Goal: Use online tool/utility

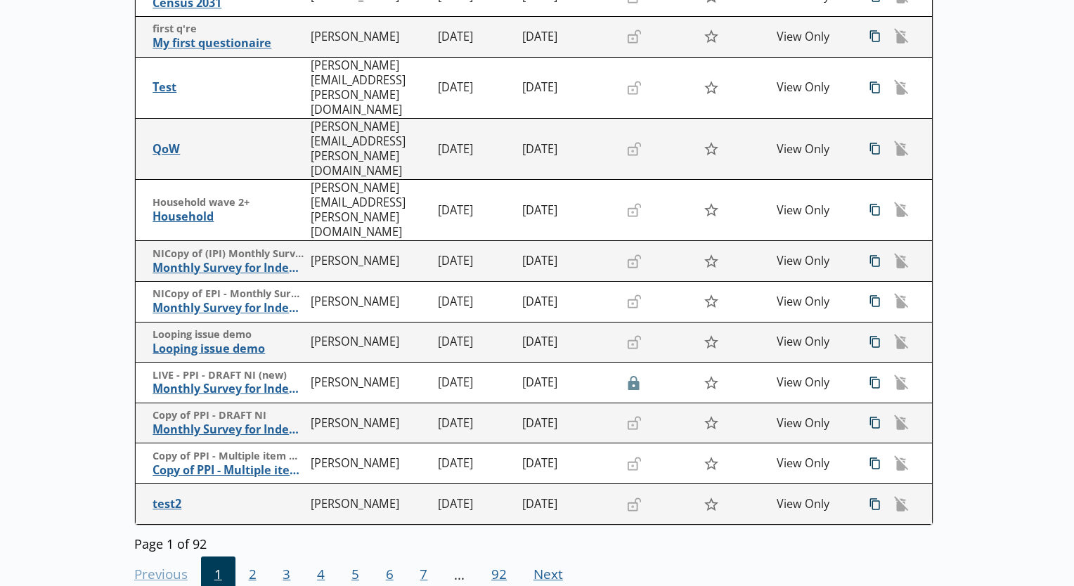
scroll to position [284, 0]
click at [253, 557] on span "2" at bounding box center [253, 576] width 34 height 38
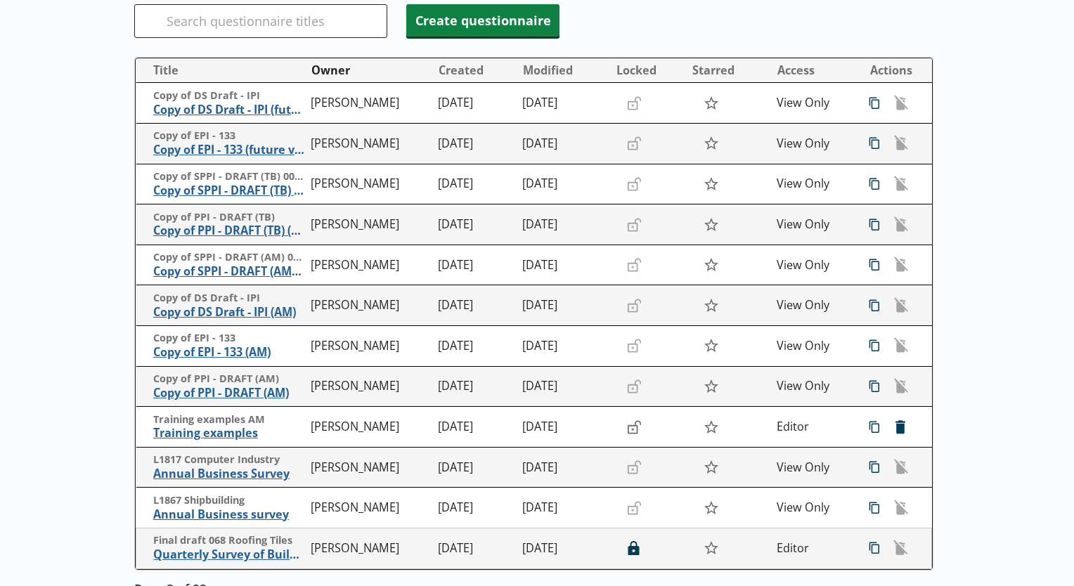
scroll to position [312, 0]
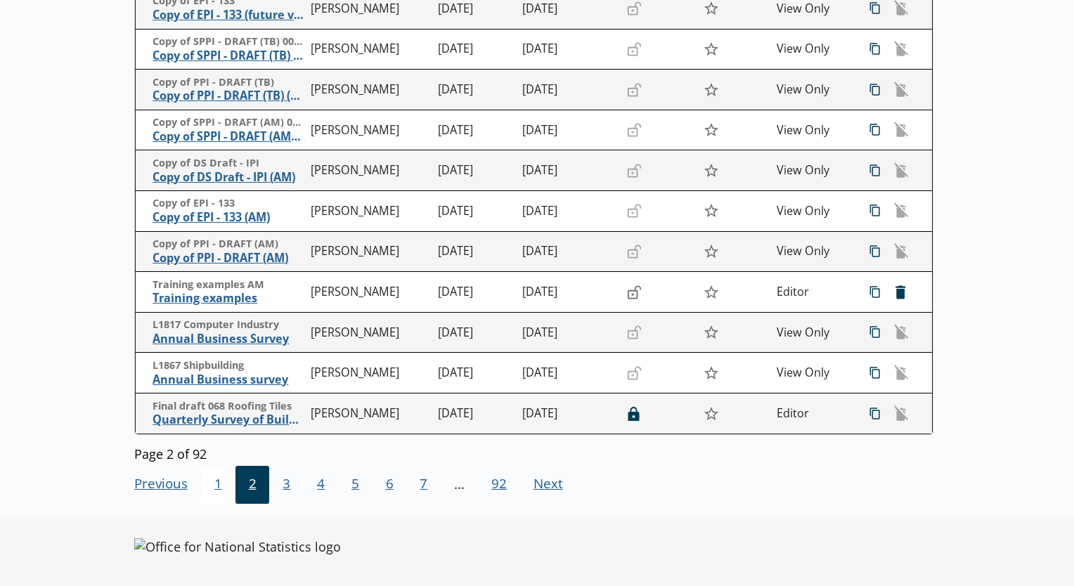
click at [223, 496] on span "1" at bounding box center [218, 485] width 34 height 38
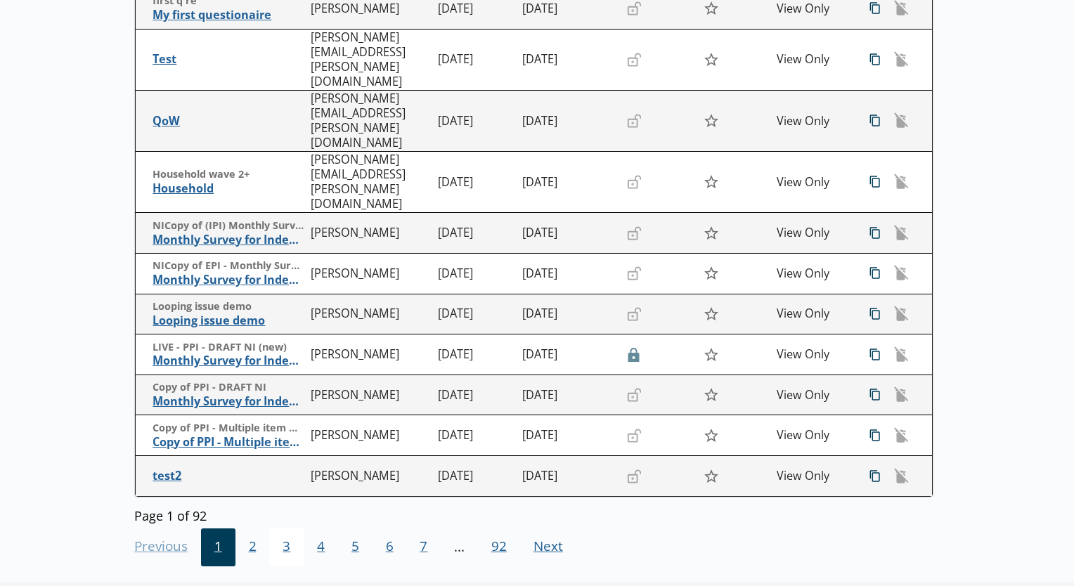
click at [287, 529] on span "3" at bounding box center [286, 548] width 34 height 38
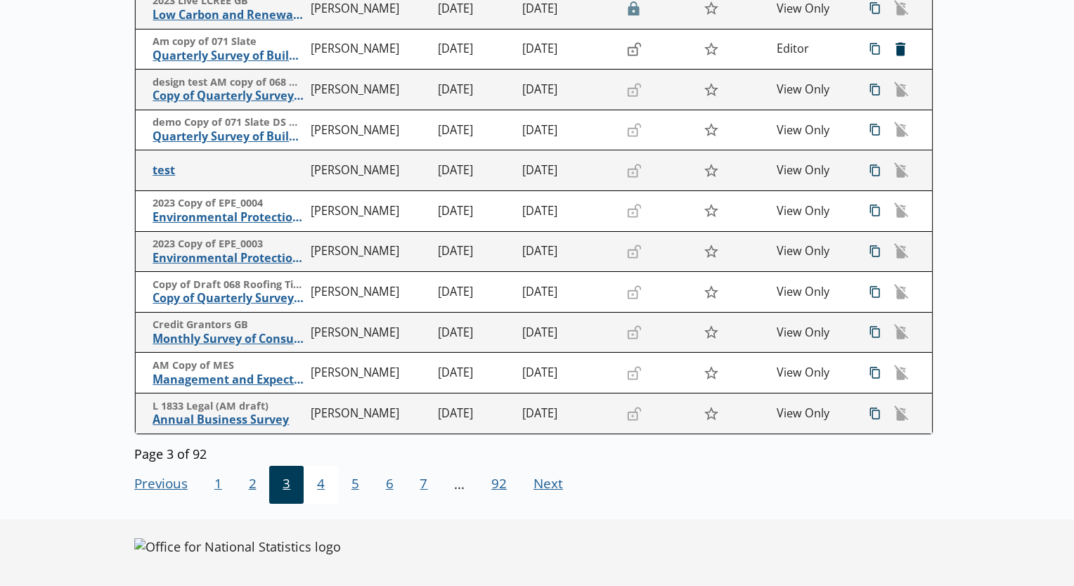
click at [317, 483] on span "4" at bounding box center [321, 485] width 34 height 38
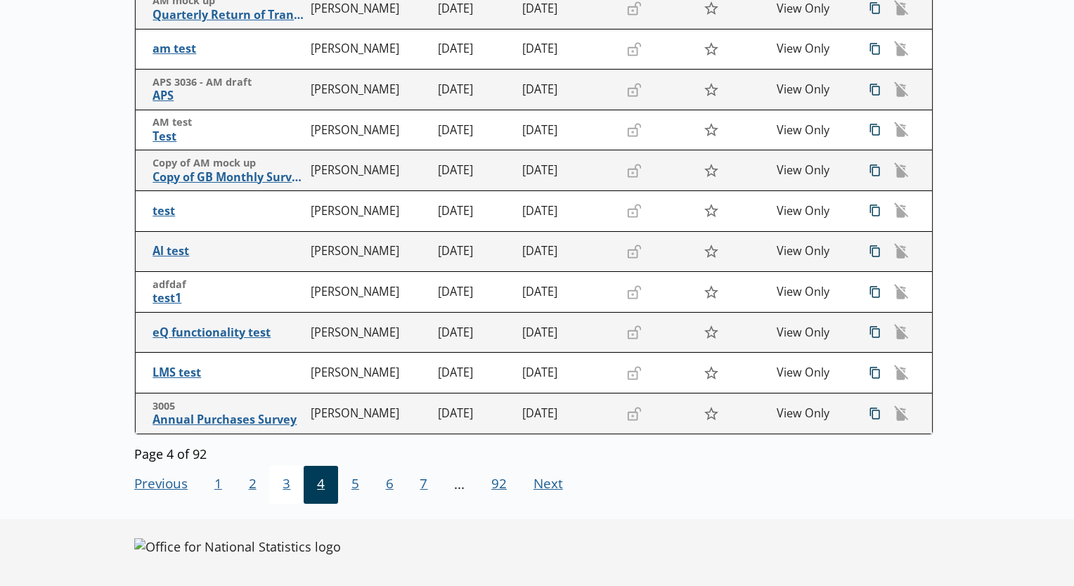
click at [276, 488] on span "3" at bounding box center [286, 485] width 34 height 38
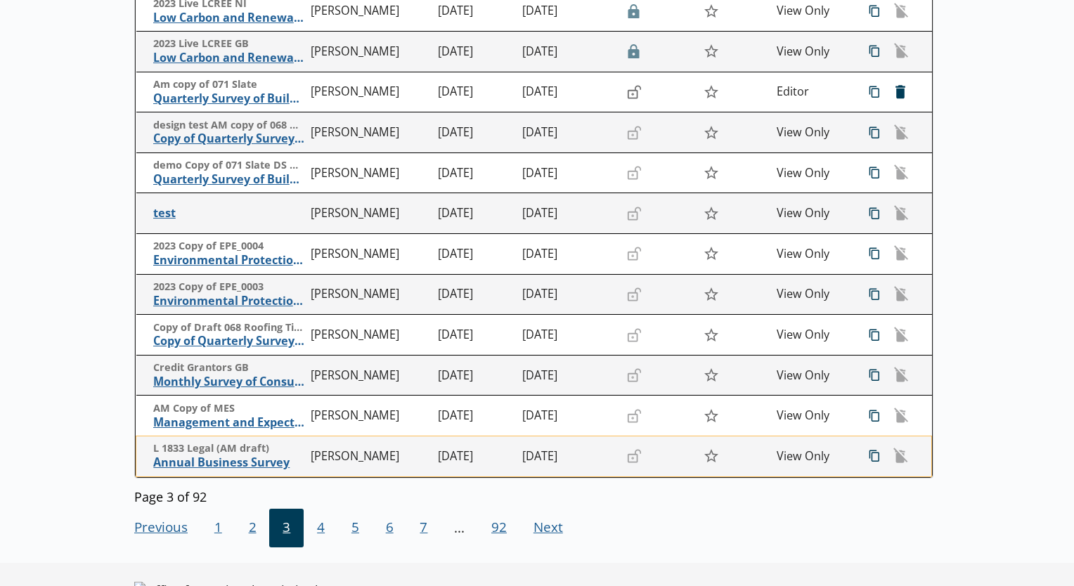
scroll to position [271, 0]
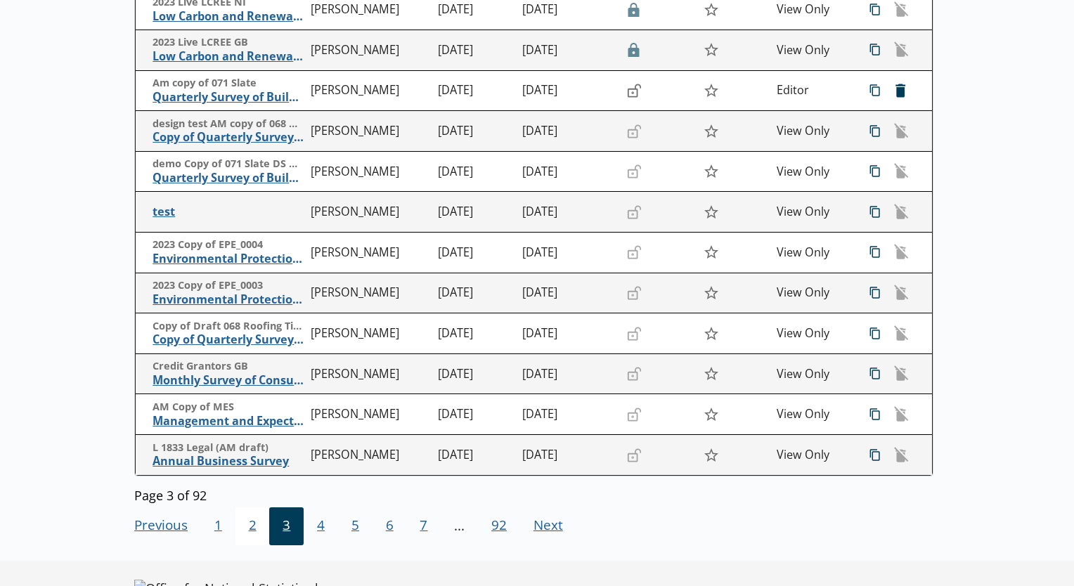
click at [245, 525] on span "2" at bounding box center [253, 527] width 34 height 38
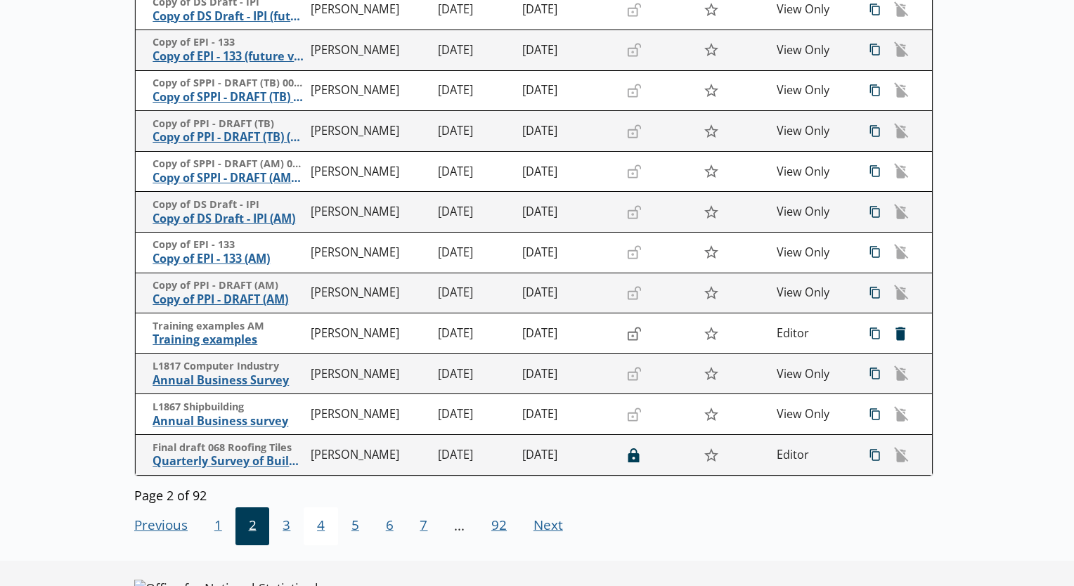
click at [313, 535] on span "4" at bounding box center [321, 527] width 34 height 38
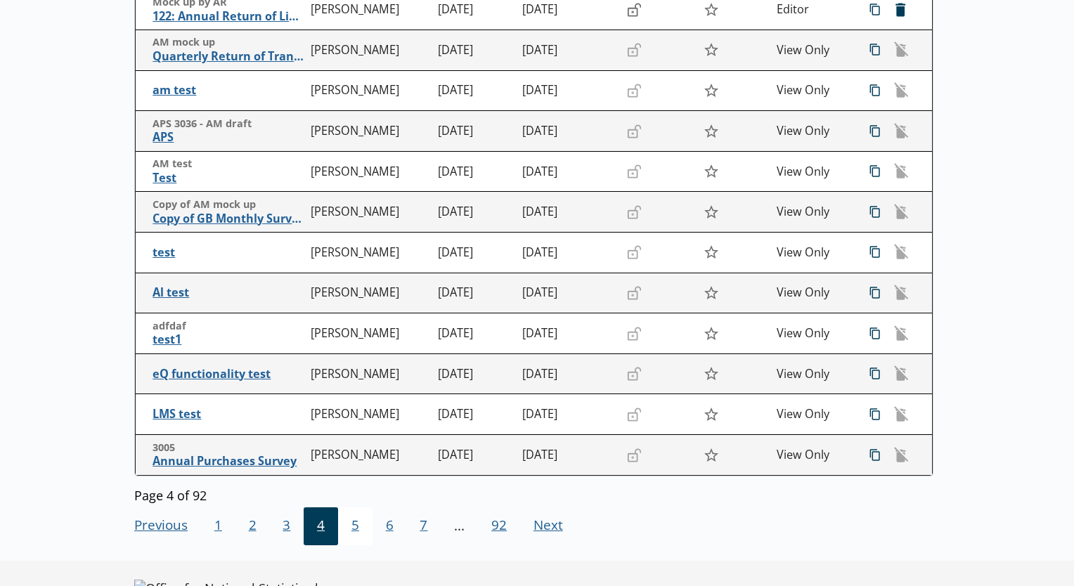
click at [348, 536] on span "5" at bounding box center [355, 527] width 34 height 38
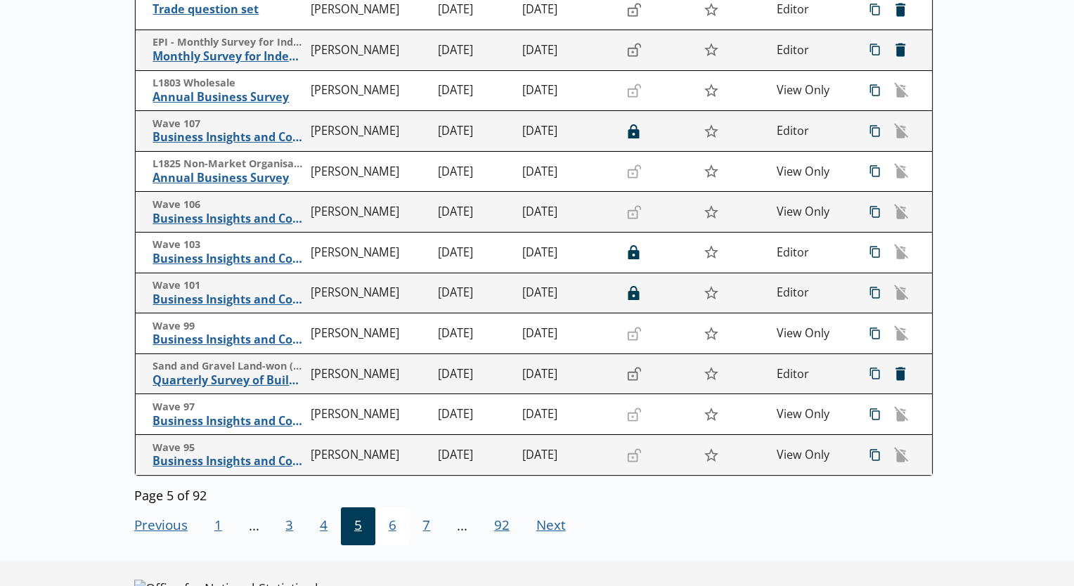
click at [383, 532] on span "6" at bounding box center [392, 527] width 34 height 38
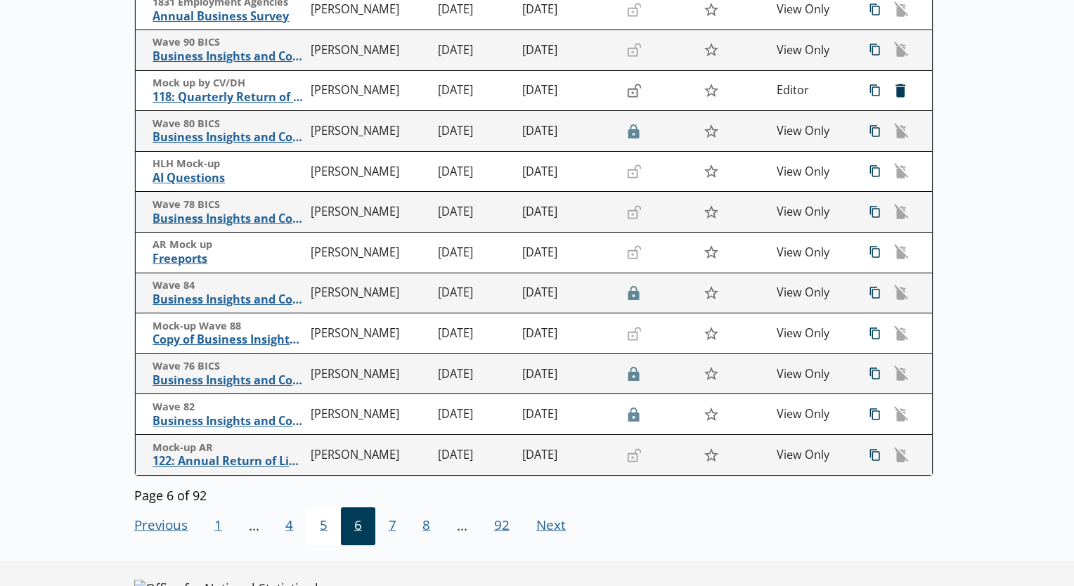
click at [327, 522] on span "5" at bounding box center [324, 527] width 34 height 38
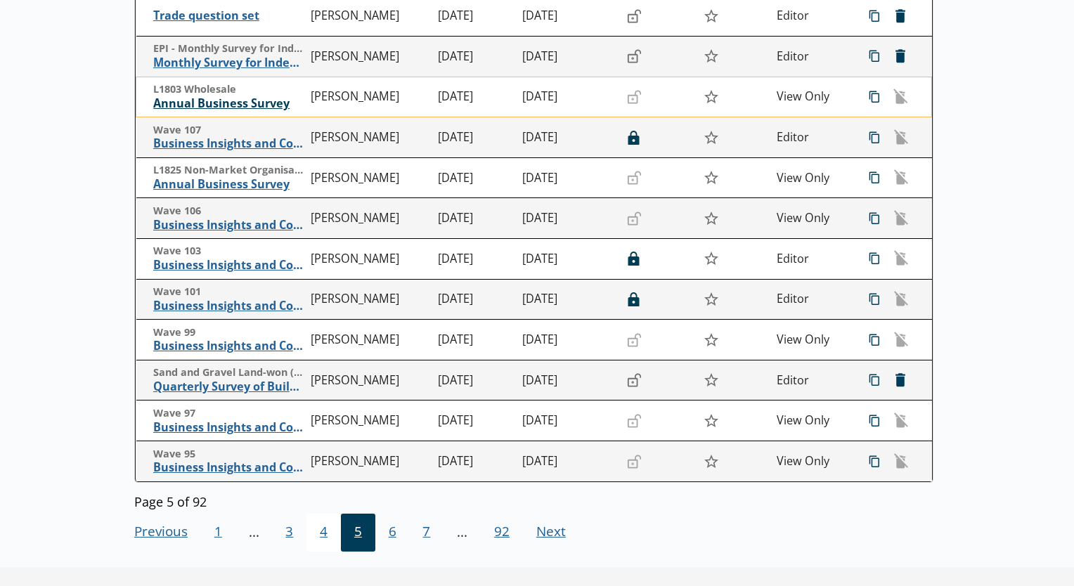
scroll to position [312, 0]
